Goal: Task Accomplishment & Management: Use online tool/utility

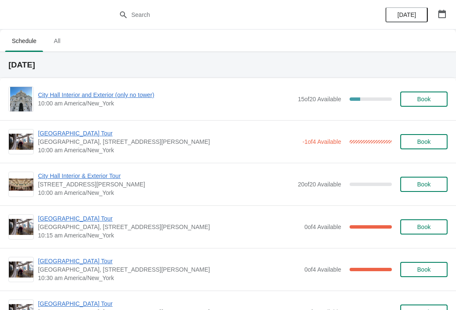
click at [75, 135] on span "[GEOGRAPHIC_DATA] Tour" at bounding box center [168, 133] width 260 height 8
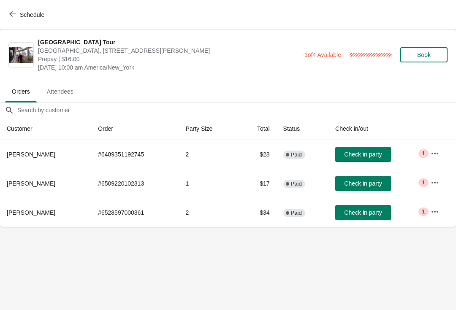
click at [375, 155] on span "Check in party" at bounding box center [363, 154] width 38 height 7
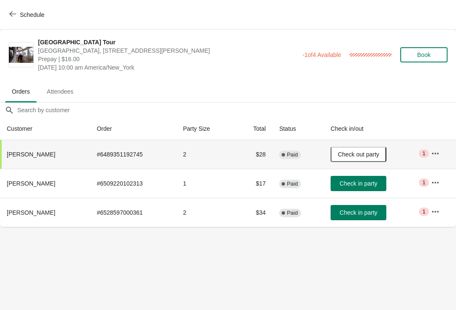
click at [25, 12] on span "Schedule" at bounding box center [32, 14] width 24 height 7
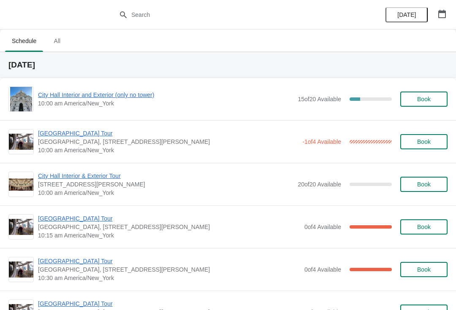
scroll to position [6, 0]
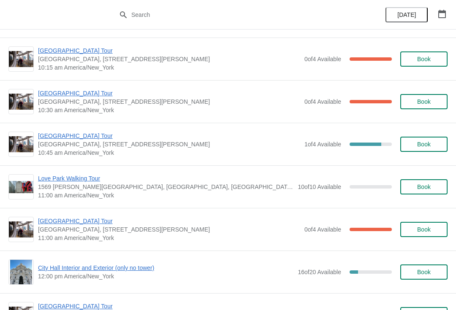
scroll to position [1046, 0]
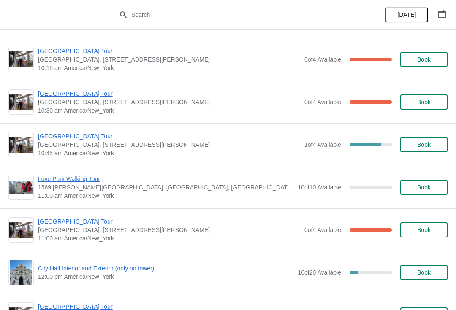
click at [435, 141] on button "Book" at bounding box center [423, 144] width 47 height 15
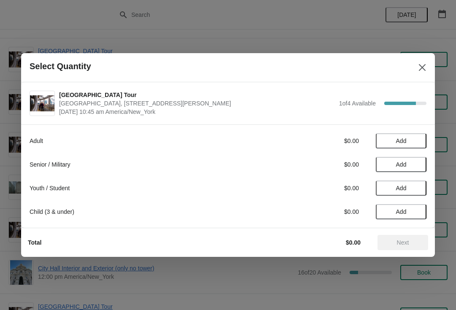
click at [412, 193] on button "Add" at bounding box center [401, 188] width 51 height 15
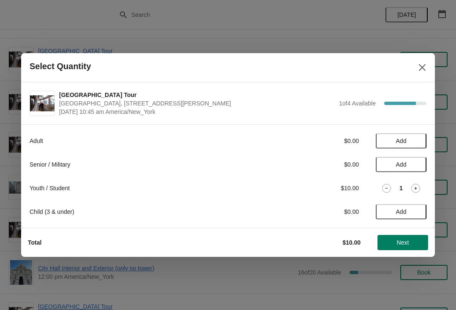
click at [403, 244] on span "Next" at bounding box center [403, 242] width 12 height 7
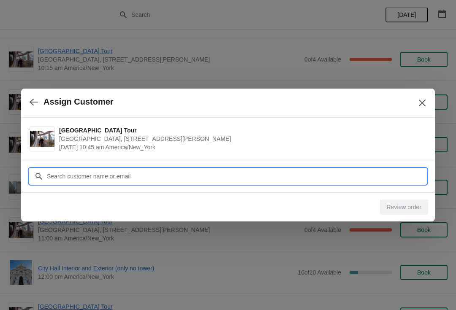
click at [195, 174] on input "Customer" at bounding box center [236, 176] width 380 height 15
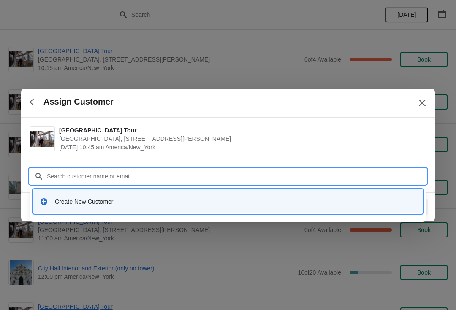
click at [89, 198] on div "Create New Customer" at bounding box center [235, 202] width 361 height 8
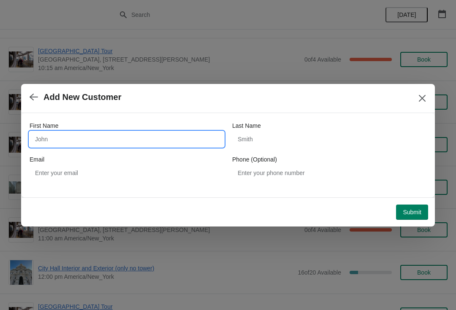
click at [95, 143] on input "First Name" at bounding box center [127, 139] width 194 height 15
type input "Alyssa"
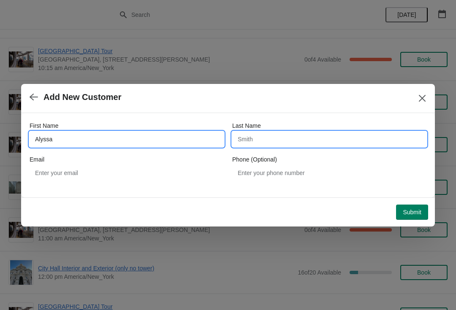
click at [297, 132] on input "Last Name" at bounding box center [329, 139] width 194 height 15
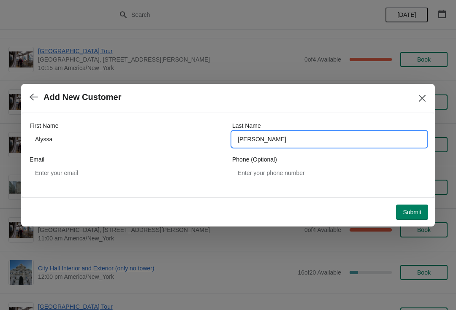
type input "vicente"
click at [403, 209] on span "Submit" at bounding box center [412, 212] width 19 height 7
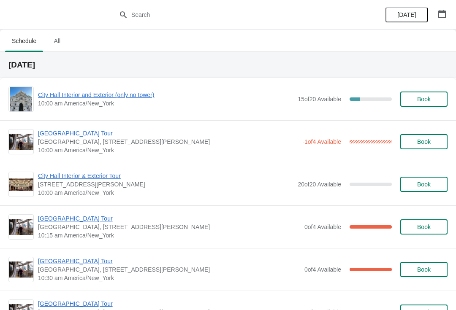
click at [106, 99] on span "City Hall Interior and Exterior (only no tower)" at bounding box center [165, 95] width 255 height 8
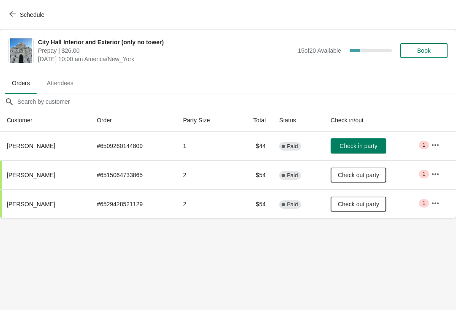
click at [341, 145] on span "Check in party" at bounding box center [358, 146] width 38 height 7
